Goal: Information Seeking & Learning: Learn about a topic

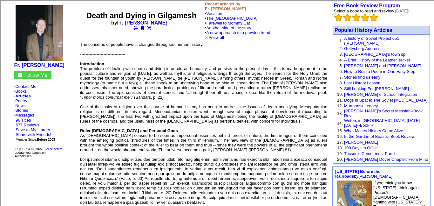
scroll to position [60, 0]
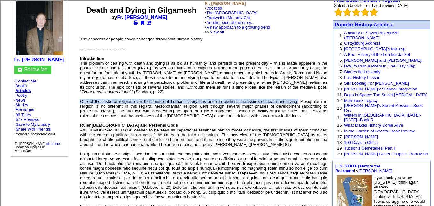
drag, startPoint x: 81, startPoint y: 104, endPoint x: 298, endPoint y: 105, distance: 217.2
copy font "One of the tasks of religion over the course of human history has been to addre…"
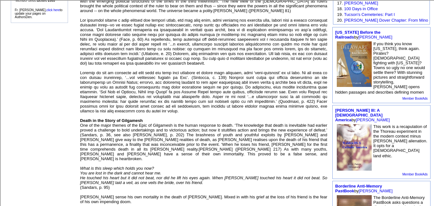
scroll to position [198, 0]
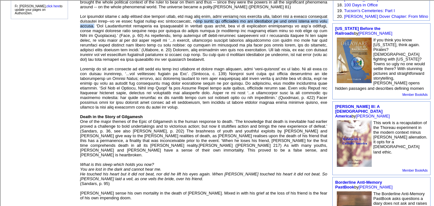
drag, startPoint x: 214, startPoint y: 28, endPoint x: 116, endPoint y: 32, distance: 98.3
copy font "his might be attributed to the psychology of the gods rather than mere chance."
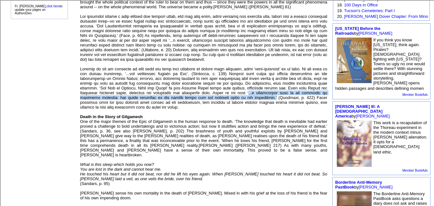
drag, startPoint x: 224, startPoint y: 105, endPoint x: 231, endPoint y: 110, distance: 8.4
copy font "...a paradoxical core in the attitude of personal religion: its tacit bridging …"
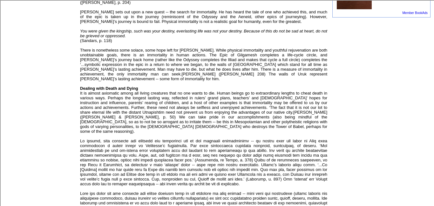
scroll to position [442, 0]
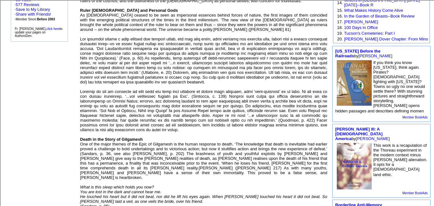
scroll to position [157, 0]
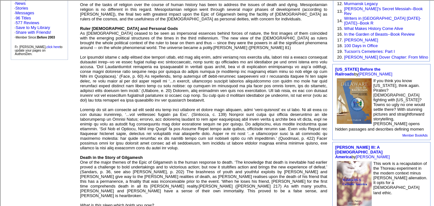
drag, startPoint x: 180, startPoint y: 90, endPoint x: 198, endPoint y: 93, distance: 18.4
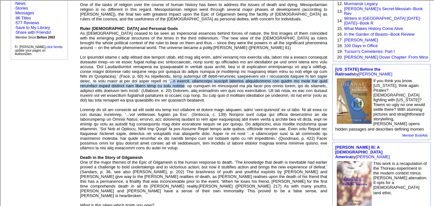
drag, startPoint x: 180, startPoint y: 89, endPoint x: 197, endPoint y: 93, distance: 18.0
copy font "...a planned, purposeful universe actively administered and ruled by [DEMOGRAPH…"
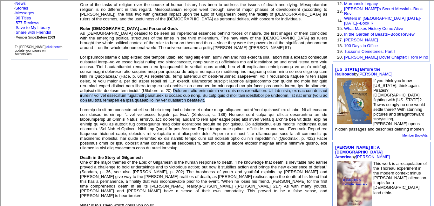
drag, startPoint x: 183, startPoint y: 99, endPoint x: 237, endPoint y: 110, distance: 54.9
copy font "However, this worldview did have its shortcomings. For one thing, it did not ac…"
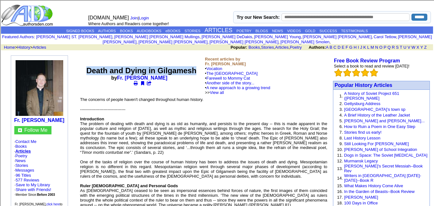
drag, startPoint x: 87, startPoint y: 66, endPoint x: 197, endPoint y: 67, distance: 110.0
click at [197, 67] on font "Death and Dying in Gilgamesh" at bounding box center [141, 70] width 110 height 9
copy font "Death and Dying in Gilgamesh"
click at [155, 57] on td "Death and Dying in Gilgamesh by Fr. [PERSON_NAME]" at bounding box center [141, 75] width 125 height 41
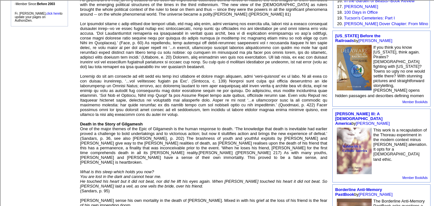
scroll to position [197, 0]
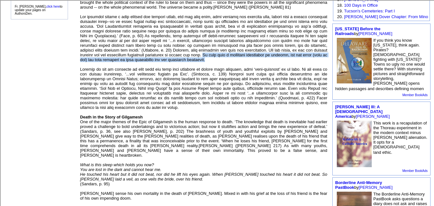
drag, startPoint x: 230, startPoint y: 63, endPoint x: 237, endPoint y: 69, distance: 9.2
copy font "It also gave a difficult conception of justice, for the world (then as now) was…"
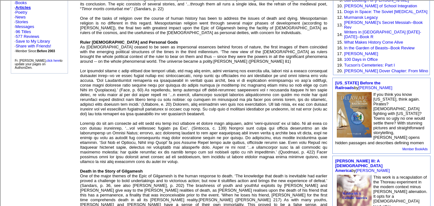
scroll to position [145, 0]
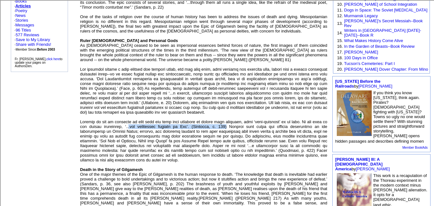
drag, startPoint x: 137, startPoint y: 137, endPoint x: 236, endPoint y: 137, distance: 98.9
copy font ".the individual matters to [DEMOGRAPHIC_DATA]’. ([PERSON_NAME] 147)"
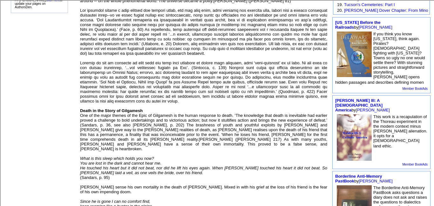
scroll to position [204, 0]
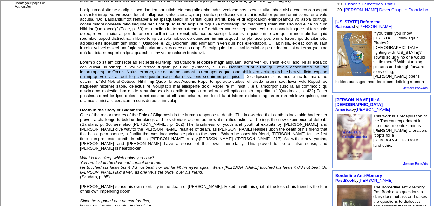
drag, startPoint x: 238, startPoint y: 76, endPoint x: 232, endPoint y: 88, distance: 13.3
copy font "Perhaps this finds its fullest expression in the developments of [DEMOGRAPHIC_D…"
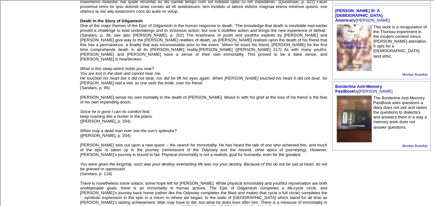
scroll to position [293, 0]
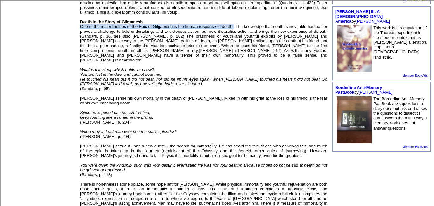
drag, startPoint x: 82, startPoint y: 38, endPoint x: 243, endPoint y: 39, distance: 160.9
click at [243, 39] on font "--------------------------------- Introduction The problem of dealing with deat…" at bounding box center [203, 145] width 247 height 663
copy font "One of the major themes of the Epic of Gilgamesh is the human response to death."
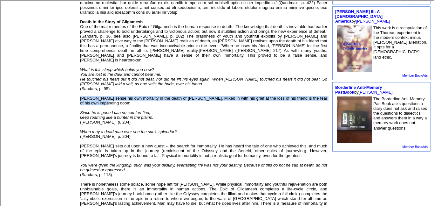
drag, startPoint x: 81, startPoint y: 111, endPoint x: 118, endPoint y: 116, distance: 37.2
click at [118, 116] on p "--------------------------------- Introduction The problem of dealing with deat…" at bounding box center [203, 148] width 247 height 668
click at [229, 99] on p "--------------------------------- Introduction The problem of dealing with deat…" at bounding box center [203, 148] width 247 height 668
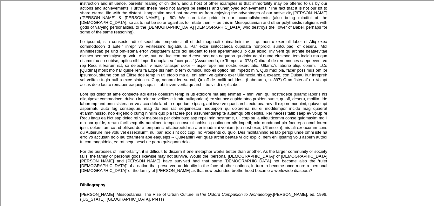
scroll to position [526, 0]
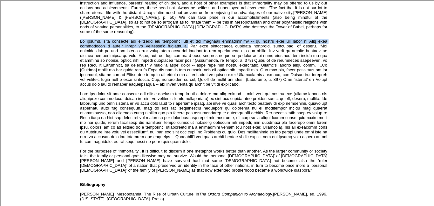
drag, startPoint x: 81, startPoint y: 61, endPoint x: 190, endPoint y: 66, distance: 108.2
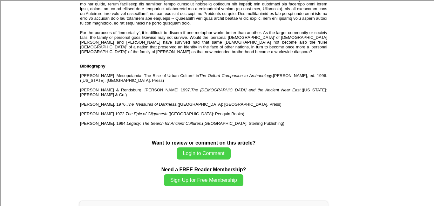
scroll to position [663, 0]
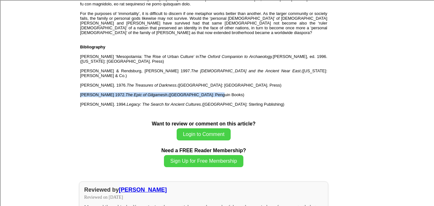
drag, startPoint x: 82, startPoint y: 117, endPoint x: 211, endPoint y: 114, distance: 129.7
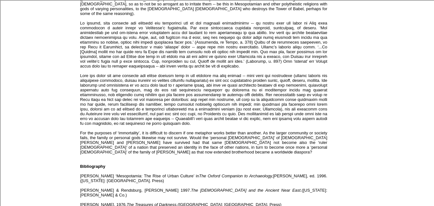
scroll to position [544, 0]
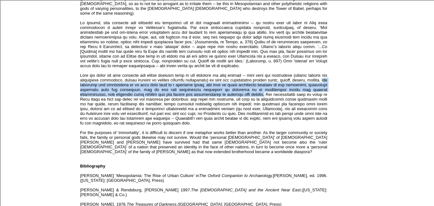
drag, startPoint x: 100, startPoint y: 107, endPoint x: 291, endPoint y: 117, distance: 191.3
